Goal: Transaction & Acquisition: Book appointment/travel/reservation

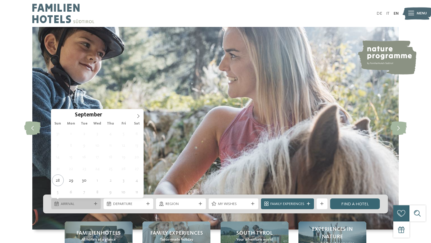
click at [87, 206] on span "Arrival" at bounding box center [76, 203] width 31 height 5
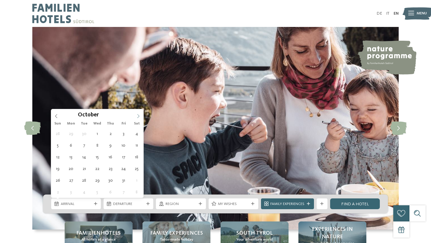
click at [138, 114] on span at bounding box center [138, 114] width 10 height 10
type div "21.12.2025"
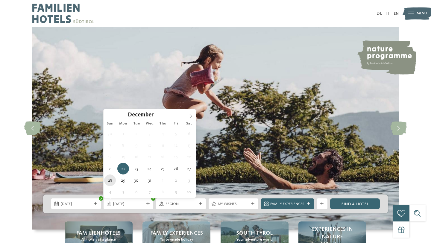
type div "28.12.2025"
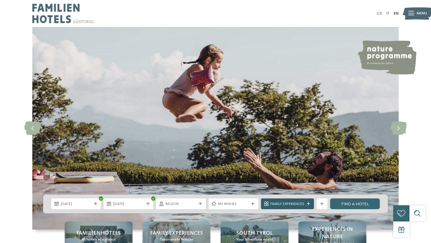
click at [308, 201] on div "Family Experiences" at bounding box center [287, 203] width 53 height 11
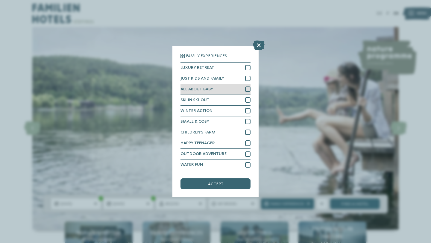
click at [236, 89] on div "ALL ABOUT BABY" at bounding box center [215, 89] width 70 height 11
click at [235, 94] on div "ALL ABOUT BABY" at bounding box center [215, 89] width 70 height 11
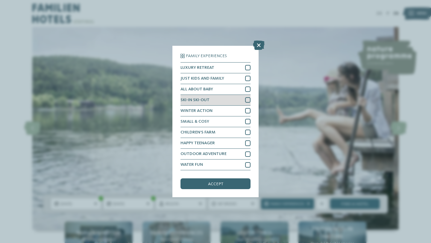
click at [229, 97] on div "SKI-IN SKI-OUT" at bounding box center [215, 100] width 70 height 11
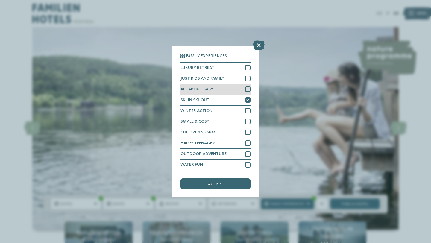
click at [222, 89] on div "ALL ABOUT BABY" at bounding box center [215, 89] width 70 height 11
click at [216, 188] on div "accept" at bounding box center [215, 183] width 70 height 11
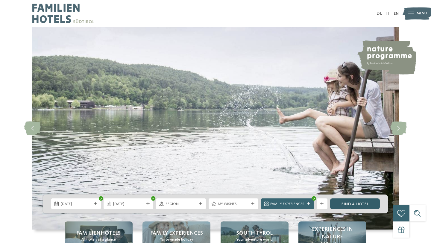
click at [358, 206] on link "Find a hotel" at bounding box center [355, 203] width 50 height 11
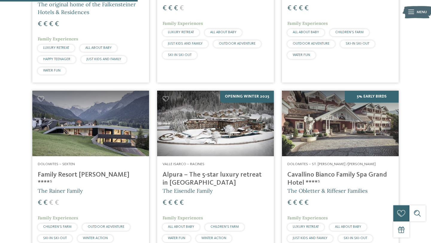
scroll to position [314, 0]
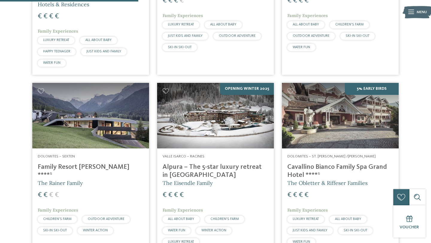
click at [233, 103] on img at bounding box center [215, 116] width 117 height 66
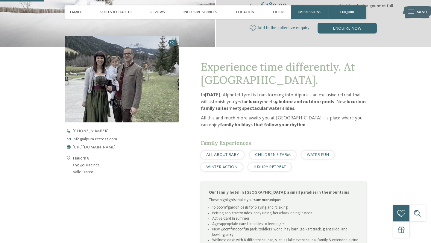
scroll to position [176, 0]
click at [81, 173] on address "Hauern 8 39040 Racines Valle Isarco" at bounding box center [86, 165] width 27 height 21
drag, startPoint x: 107, startPoint y: 173, endPoint x: 74, endPoint y: 162, distance: 34.7
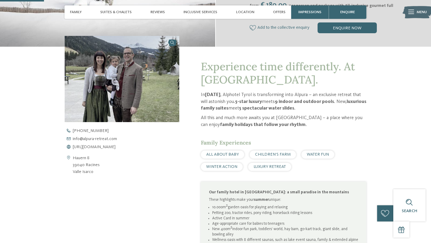
click at [74, 162] on div "Hauern 8 39040 Racines Valle Isarco" at bounding box center [122, 165] width 115 height 21
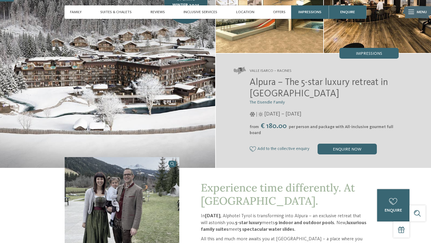
scroll to position [0, 0]
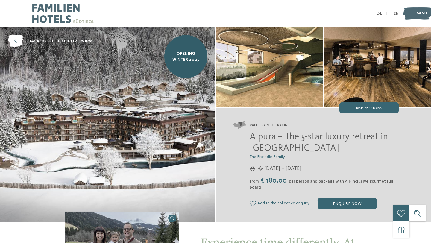
click at [266, 137] on span "Alpura – The 5-star luxury retreat in South Tyrol" at bounding box center [319, 142] width 138 height 21
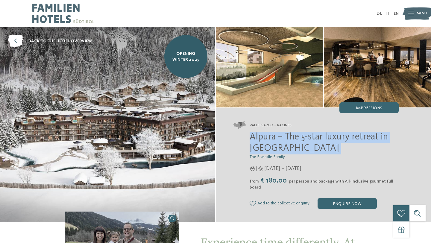
click at [266, 137] on span "Alpura – The 5-star luxury retreat in South Tyrol" at bounding box center [319, 142] width 138 height 21
copy div "Alpura – The 5-star luxury retreat in South Tyrol"
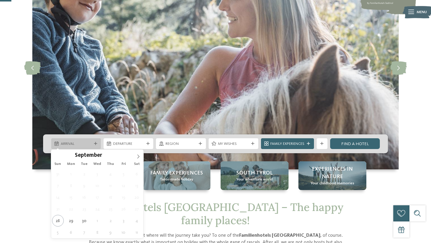
click at [89, 143] on span "Arrival" at bounding box center [76, 143] width 31 height 5
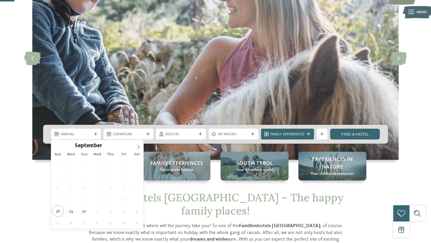
scroll to position [80, 0]
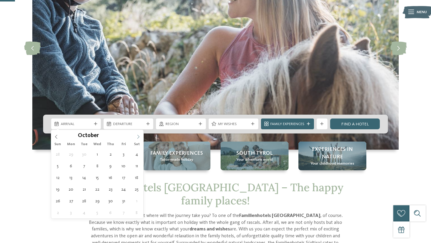
click at [137, 138] on icon at bounding box center [138, 137] width 4 height 4
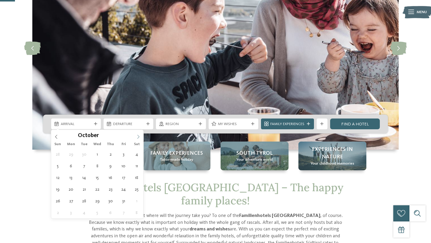
click at [137, 138] on icon at bounding box center [138, 137] width 4 height 4
type div "[DATE]"
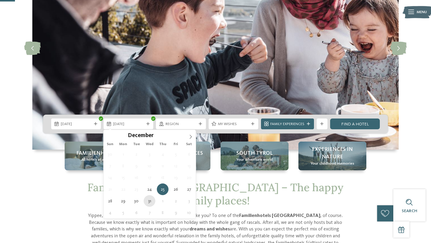
type div "[DATE]"
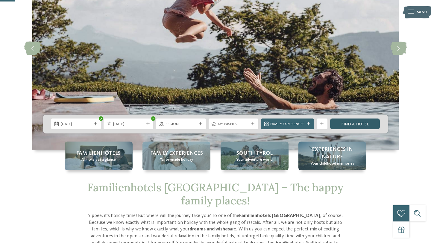
click at [355, 122] on link "Find a hotel" at bounding box center [355, 124] width 50 height 11
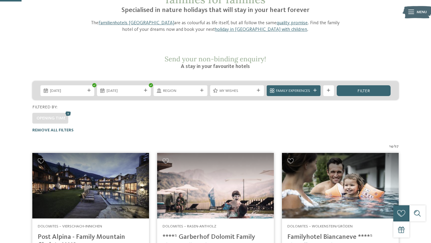
scroll to position [57, 0]
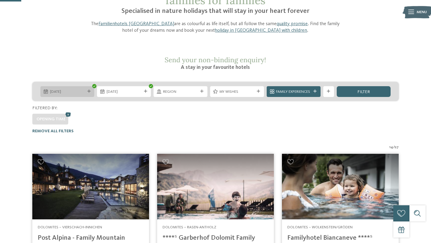
click at [54, 86] on div "[DATE]" at bounding box center [67, 91] width 54 height 11
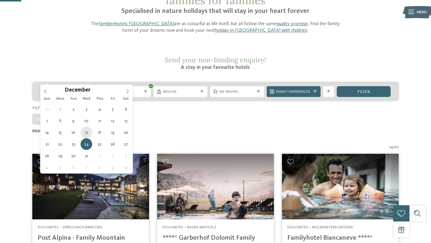
type div "[DATE]"
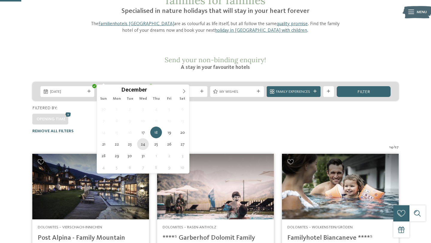
type div "[DATE]"
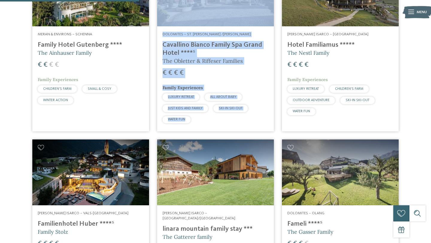
scroll to position [0, 0]
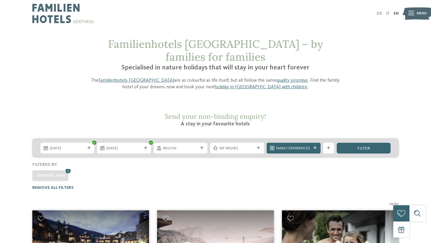
copy body "Just a moment - the website is loading … DE IT EN Menu Menu Familienhotels [GEO…"
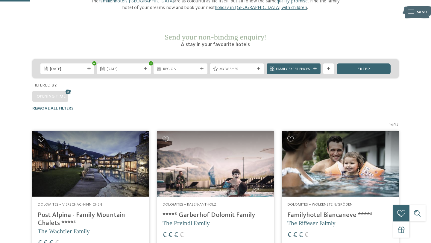
scroll to position [80, 0]
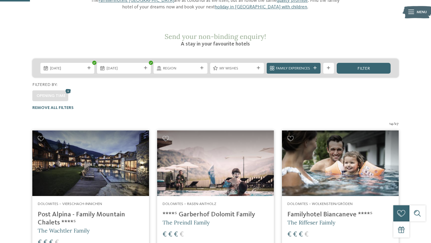
click at [182, 88] on div "Opening time" at bounding box center [215, 94] width 366 height 13
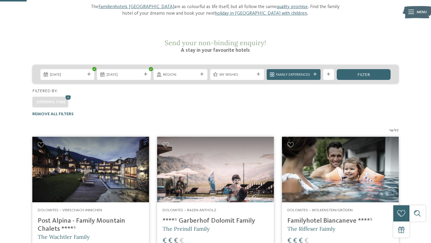
scroll to position [74, 0]
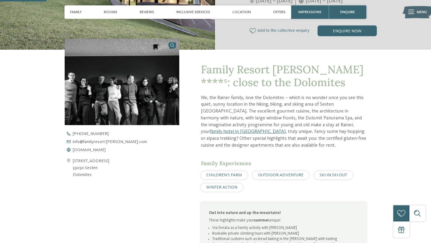
scroll to position [157, 0]
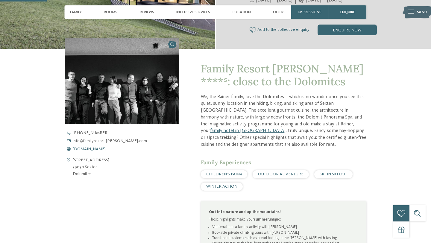
click at [106, 149] on span "[DOMAIN_NAME]" at bounding box center [89, 149] width 33 height 4
